Goal: Check status: Check status

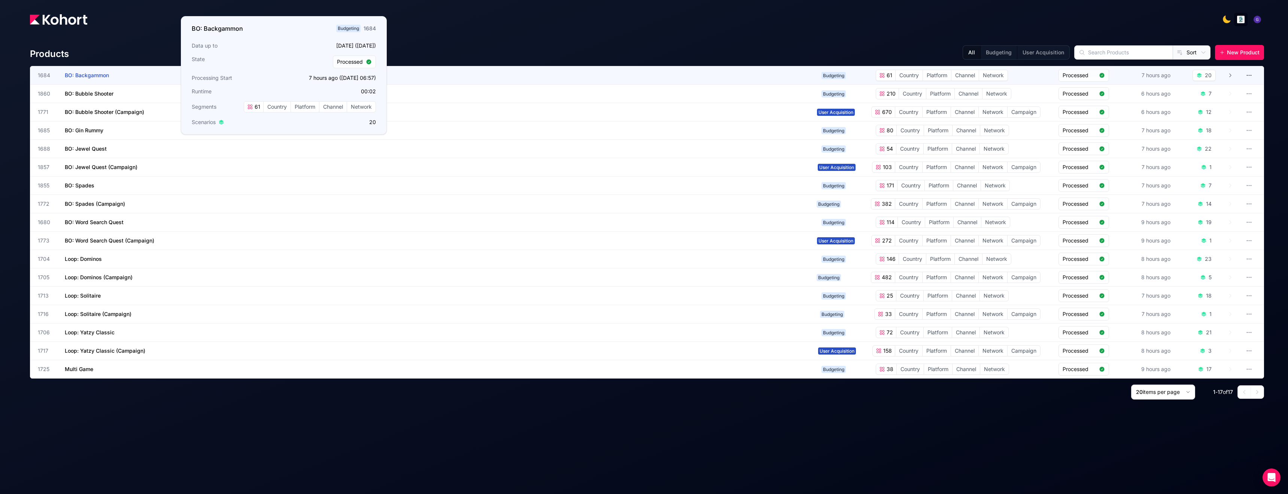
click at [88, 81] on h3 "BO: Backgammon" at bounding box center [121, 75] width 112 height 18
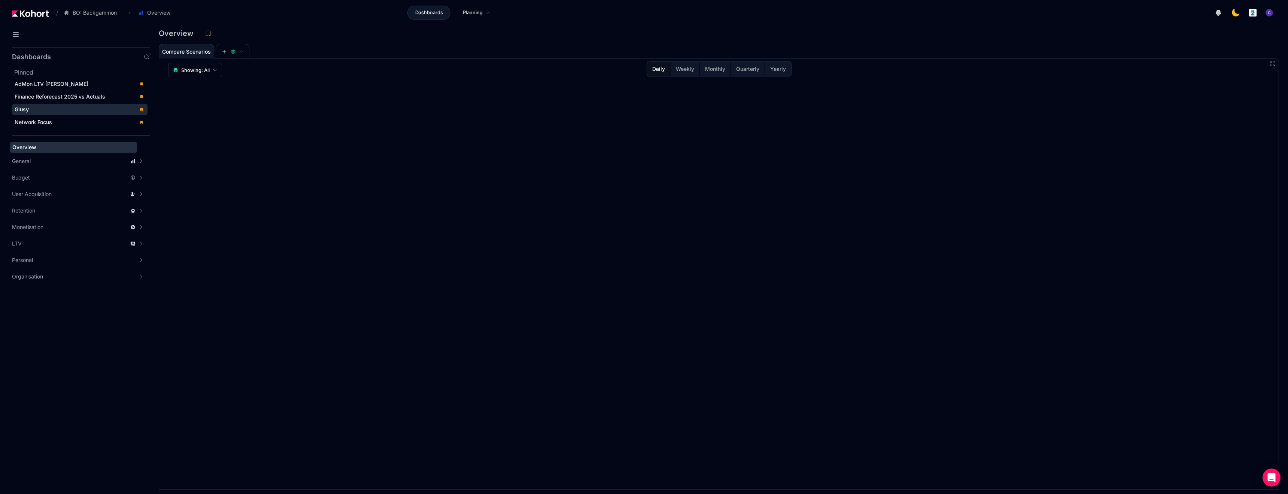
click at [43, 109] on div "Giusy" at bounding box center [75, 109] width 120 height 7
